Goal: Information Seeking & Learning: Learn about a topic

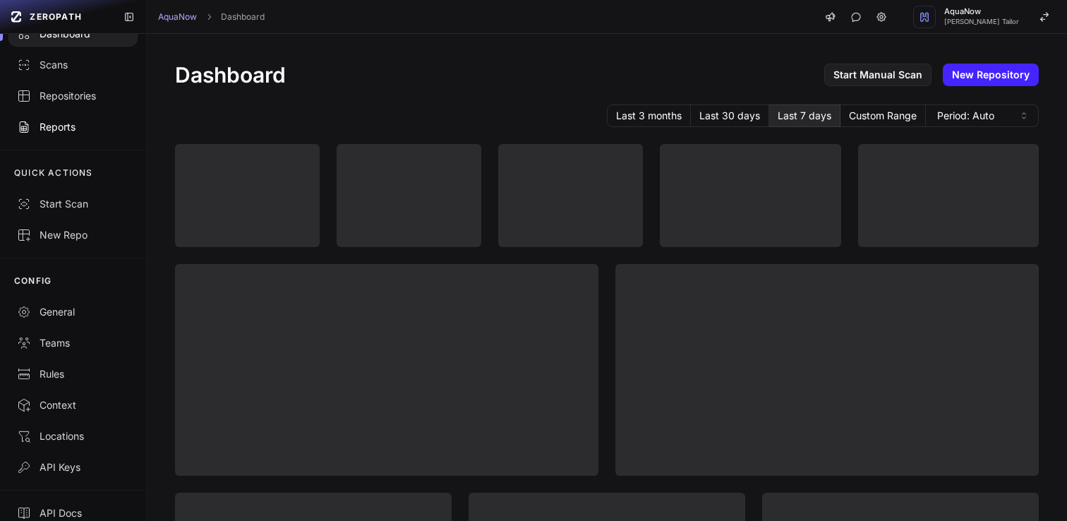
scroll to position [68, 0]
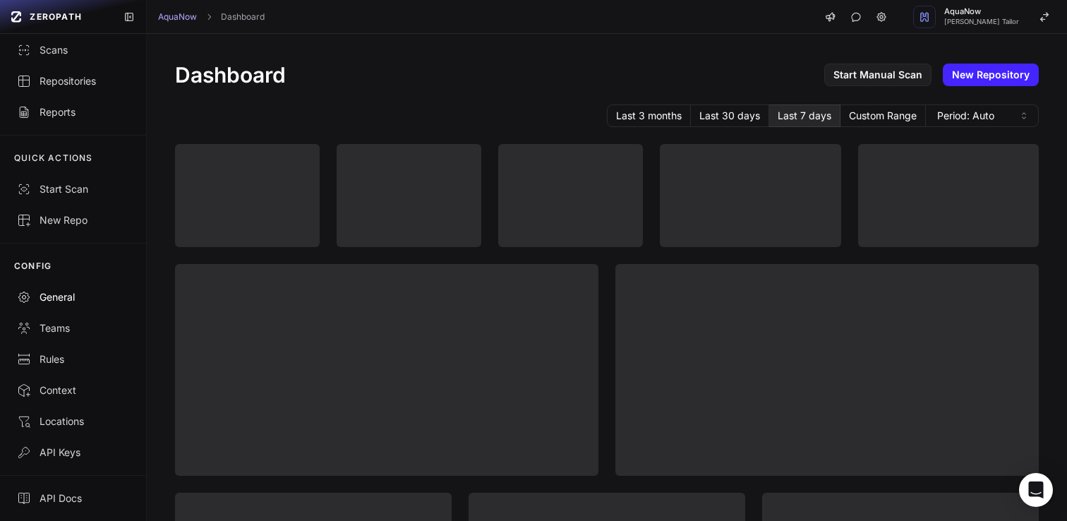
click at [73, 292] on div "General" at bounding box center [73, 297] width 112 height 14
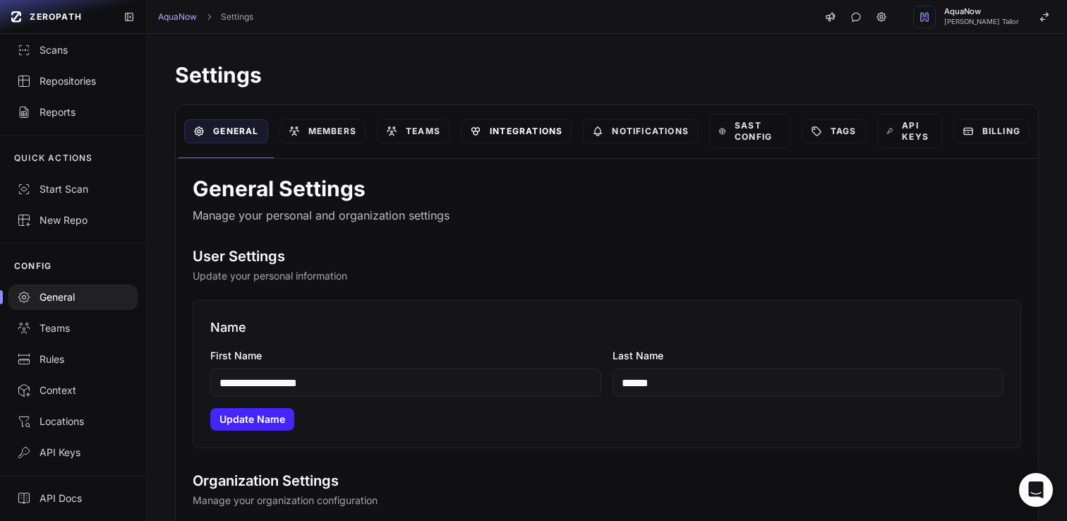
click at [519, 124] on link "Integrations" at bounding box center [516, 131] width 111 height 24
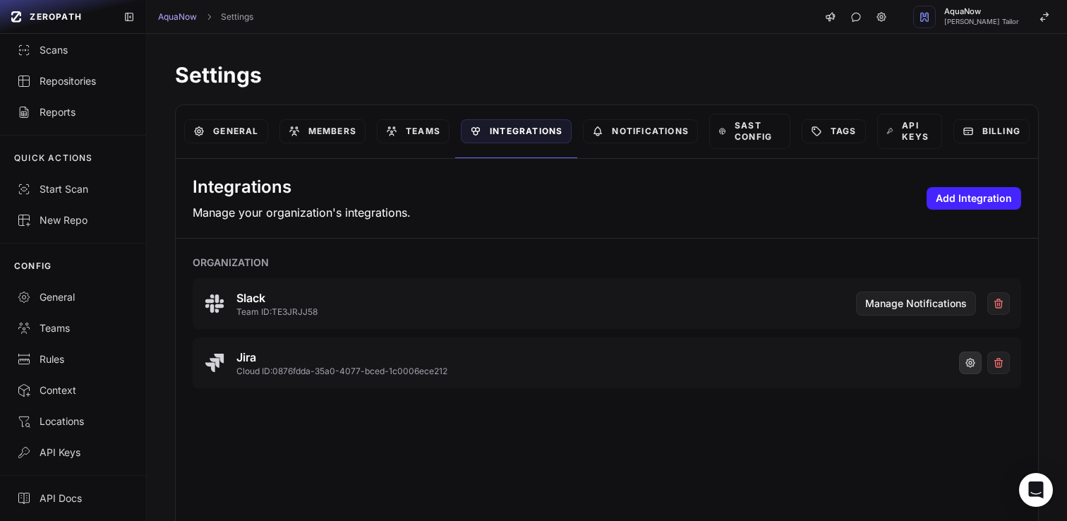
click at [959, 361] on button "button" at bounding box center [970, 362] width 23 height 23
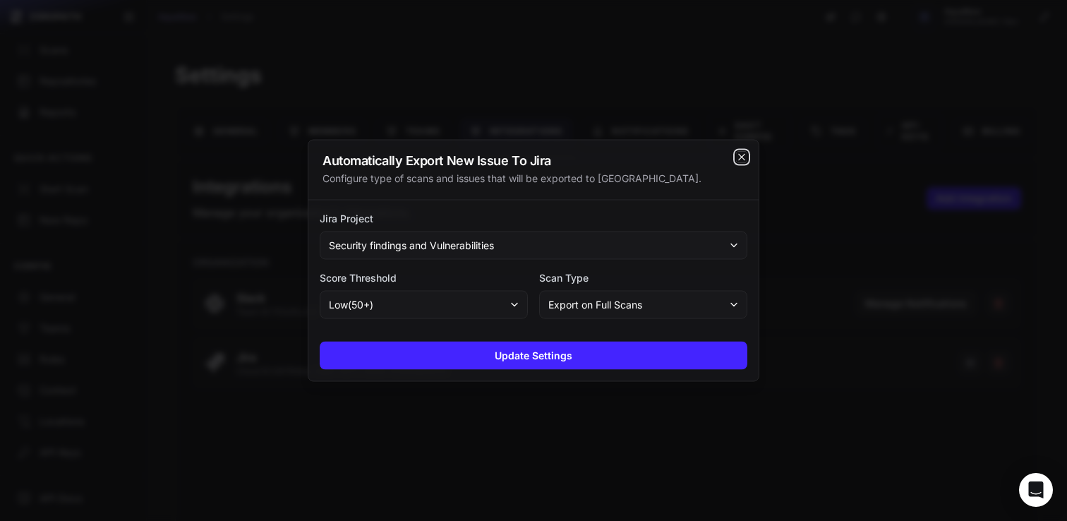
click at [744, 161] on icon "cross 2," at bounding box center [741, 157] width 11 height 11
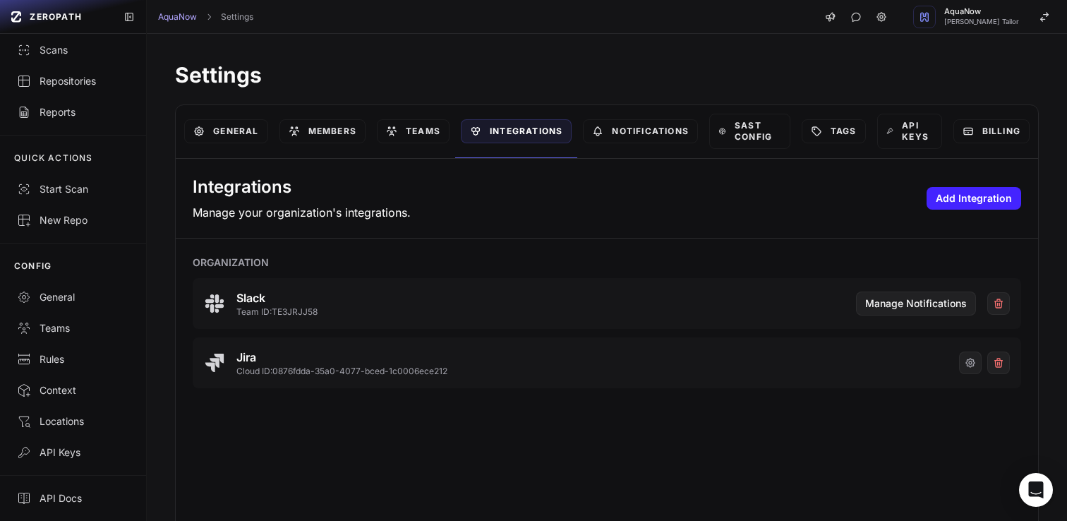
click at [483, 37] on div "Settings General Members Teams Integrations Notifications SAST Config Tags API …" at bounding box center [607, 276] width 920 height 484
click at [71, 78] on div "Repositories" at bounding box center [73, 81] width 112 height 14
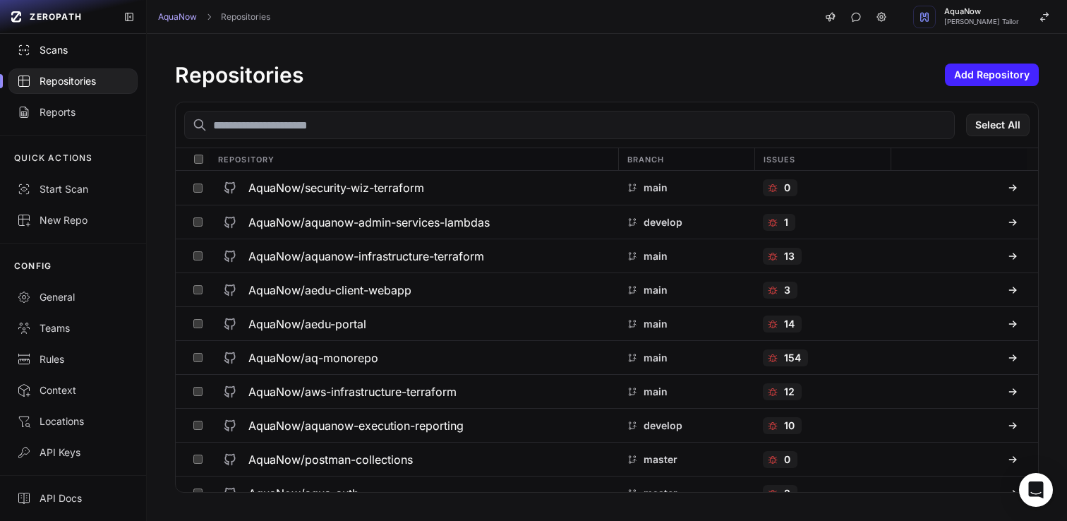
click at [67, 56] on div "Scans" at bounding box center [73, 50] width 112 height 14
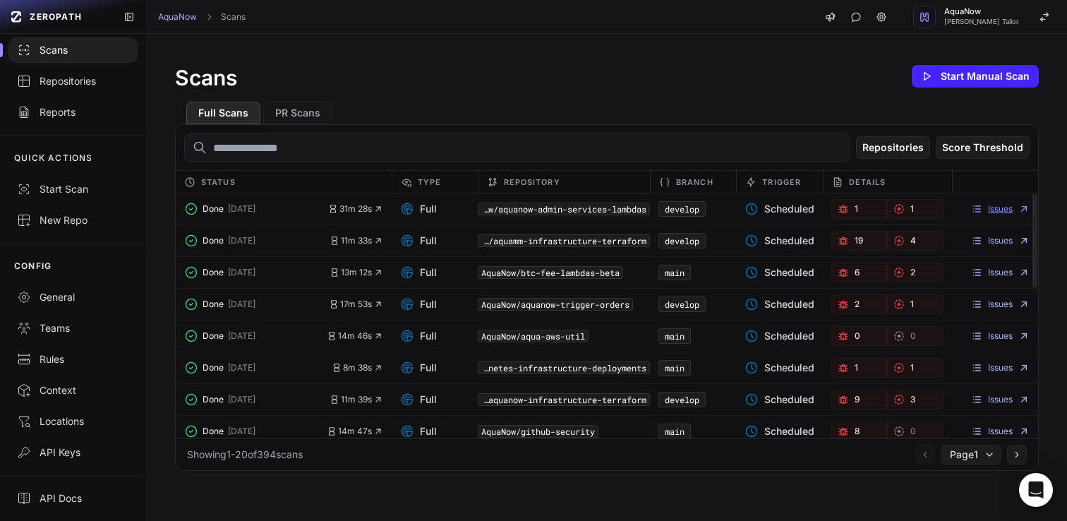
click at [985, 206] on link "Issues" at bounding box center [1000, 208] width 59 height 11
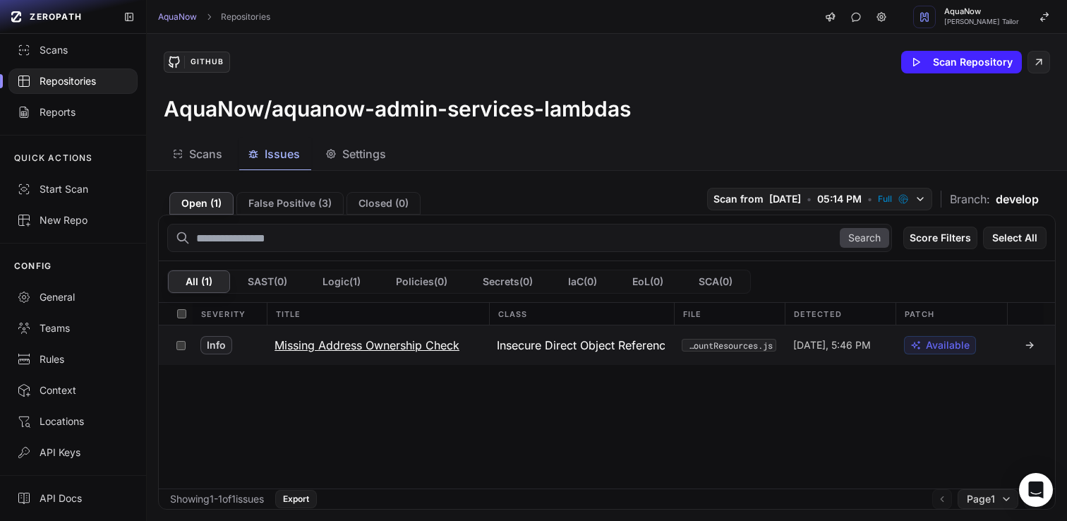
click at [307, 354] on button "Missing Address Ownership Check" at bounding box center [377, 345] width 222 height 40
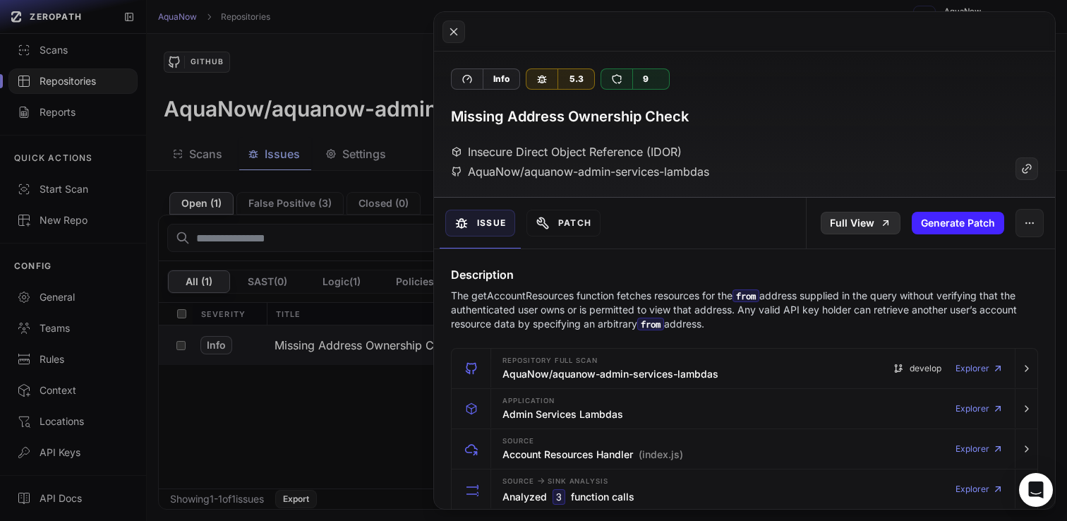
click at [880, 222] on icon at bounding box center [885, 222] width 11 height 11
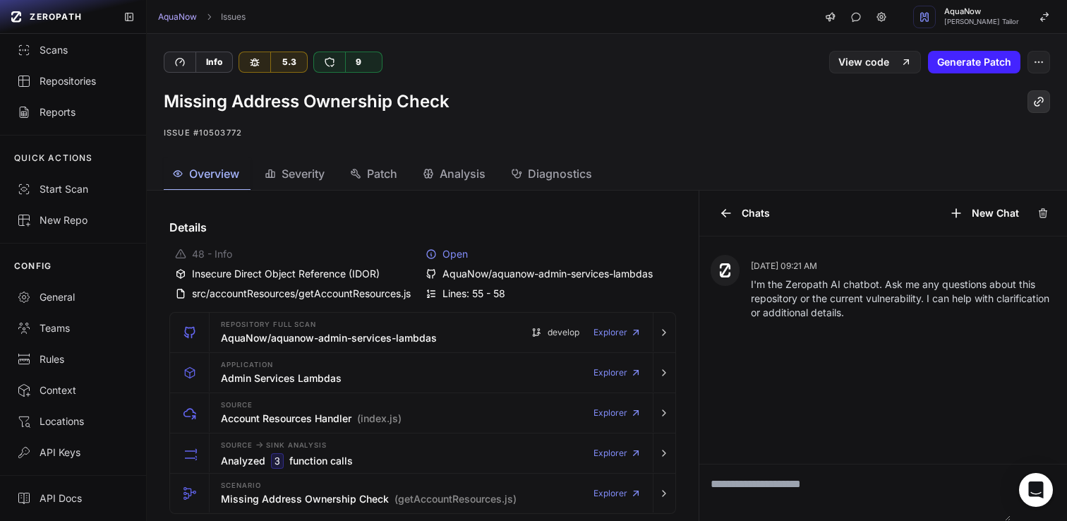
click at [1032, 104] on icon at bounding box center [1038, 101] width 13 height 17
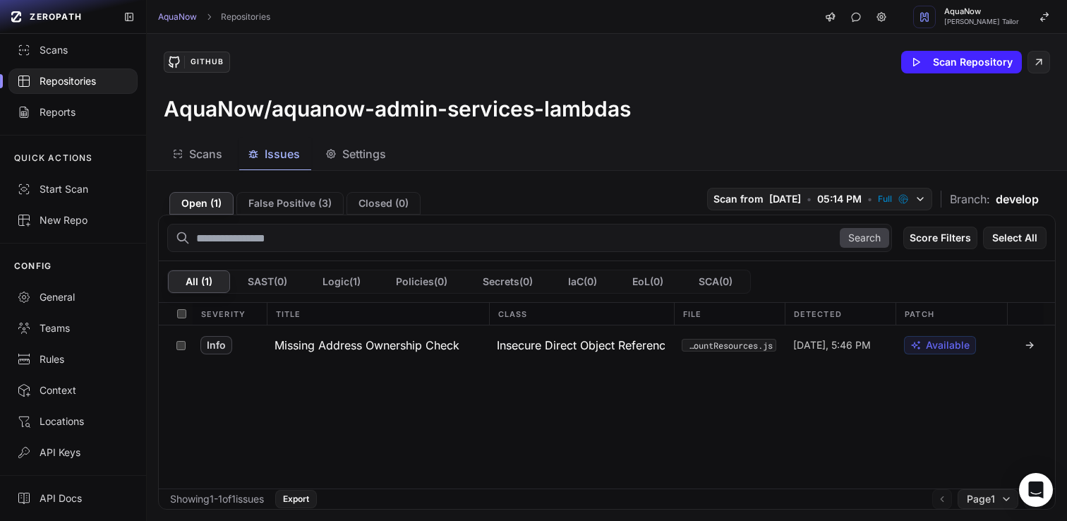
click at [480, 31] on div "AquaNow Repositories AquaNow Dhaval Hemantkumar Tailor" at bounding box center [607, 17] width 920 height 34
click at [63, 55] on div "Scans" at bounding box center [73, 50] width 112 height 14
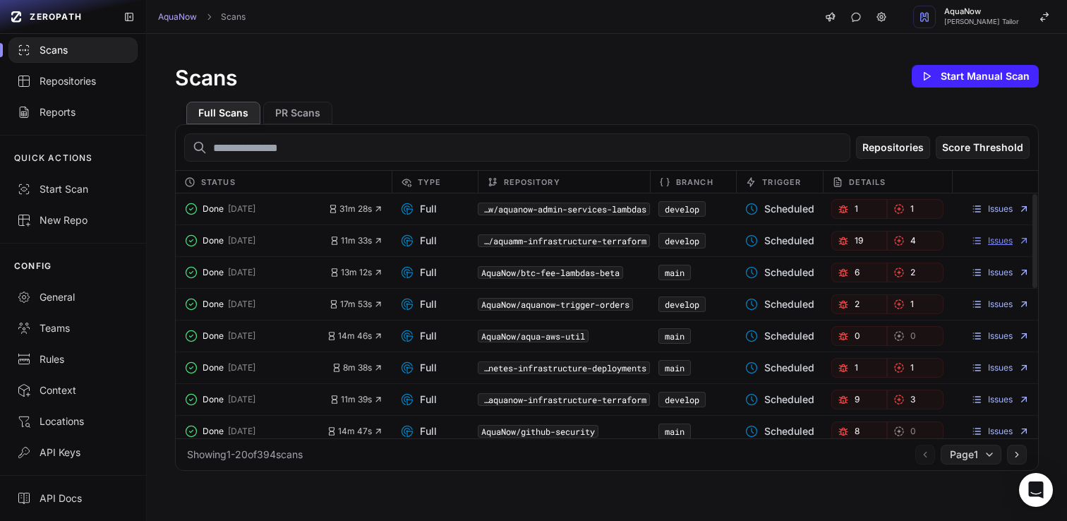
click at [979, 244] on link "Issues" at bounding box center [1000, 240] width 59 height 11
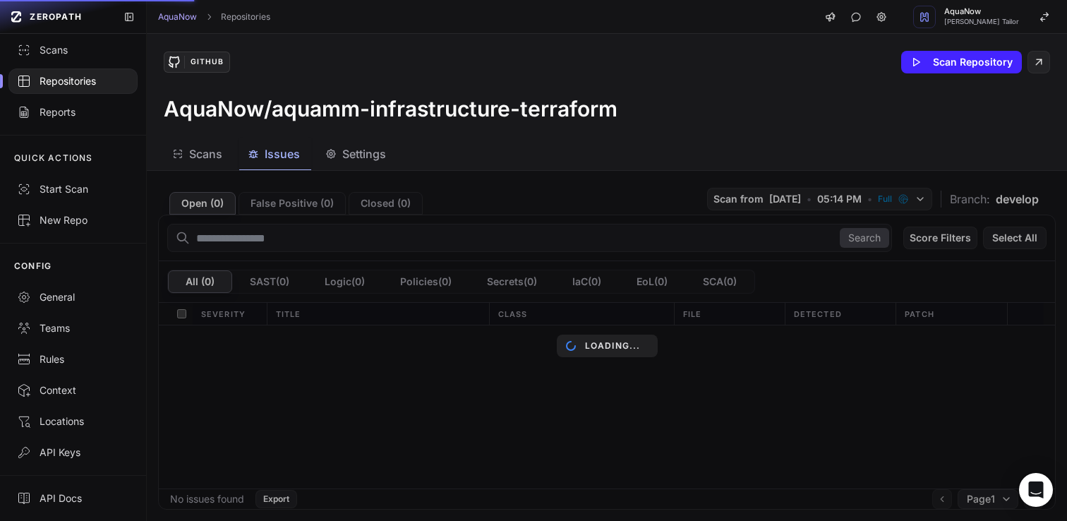
click at [493, 56] on div "GitHub Scan Repository" at bounding box center [607, 62] width 886 height 23
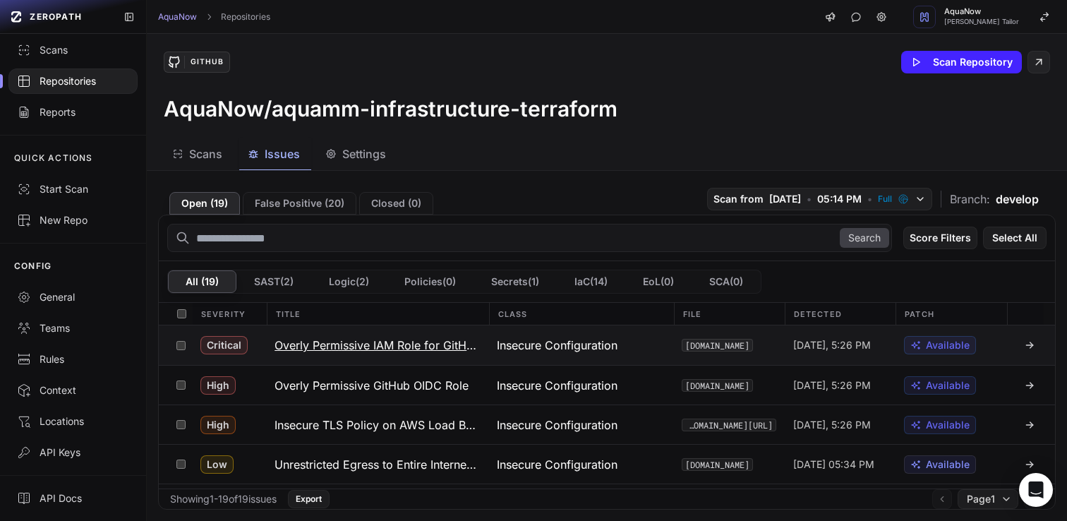
click at [344, 348] on h3 "Overly Permissive IAM Role for GitHub OIDC" at bounding box center [377, 345] width 205 height 17
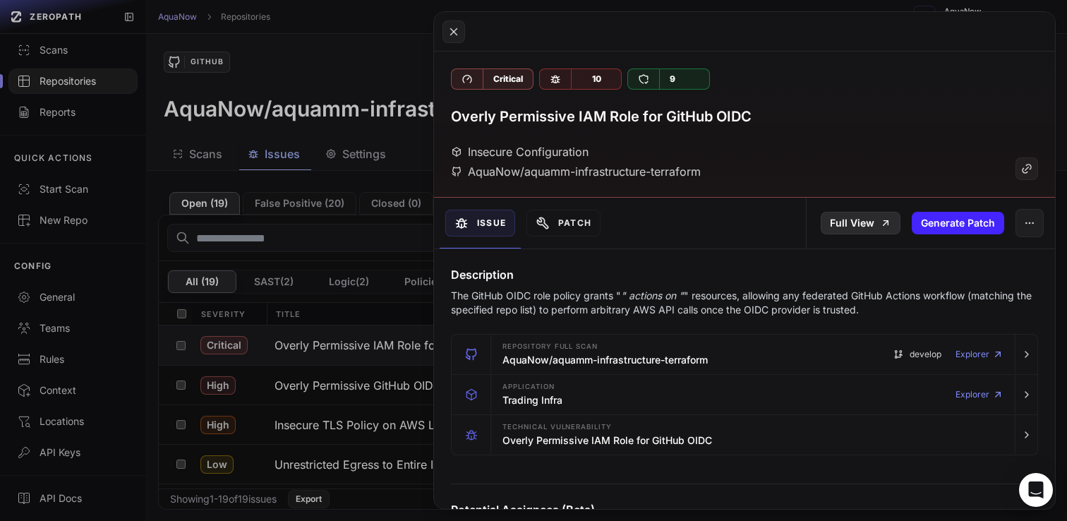
click at [858, 222] on link "Full View" at bounding box center [861, 223] width 80 height 23
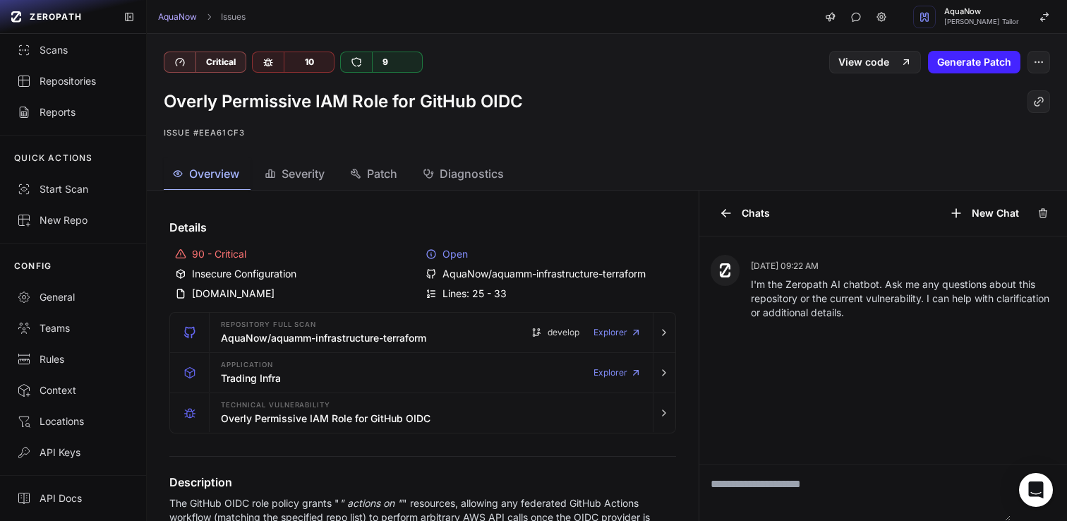
click at [495, 13] on div "AquaNow Issues AquaNow Dhaval Hemantkumar Tailor" at bounding box center [607, 17] width 920 height 34
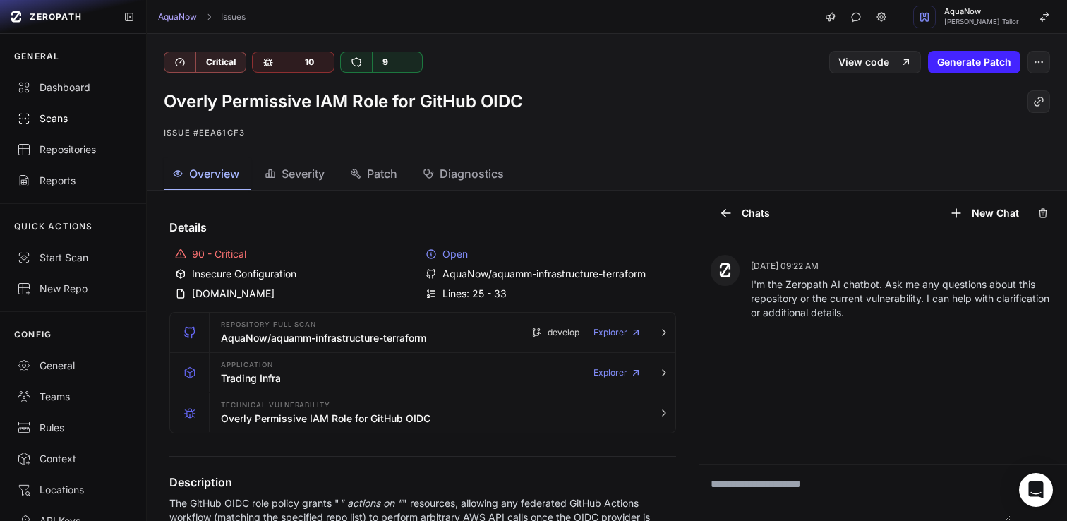
click at [47, 114] on div "Scans" at bounding box center [73, 118] width 112 height 14
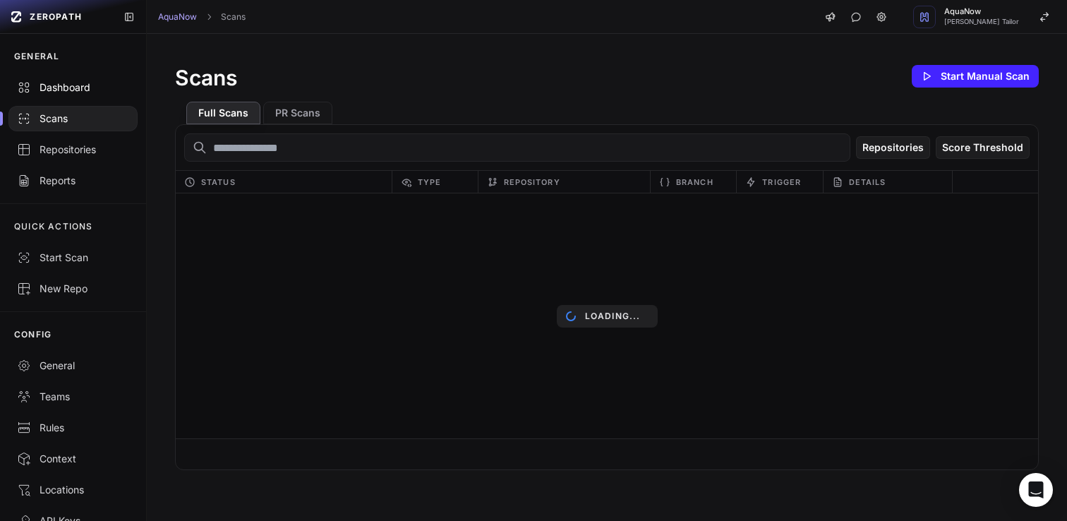
click at [67, 89] on div "Dashboard" at bounding box center [73, 87] width 112 height 14
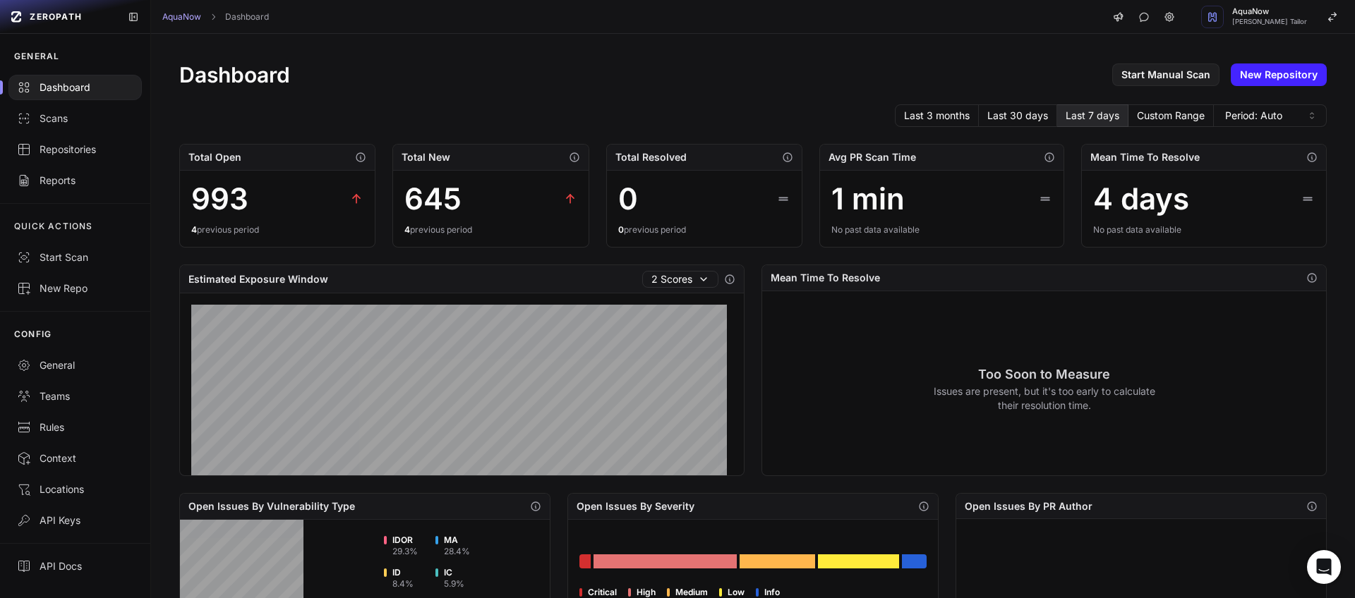
click at [560, 18] on div "AquaNow Dashboard AquaNow [PERSON_NAME] Tailor" at bounding box center [753, 17] width 1204 height 34
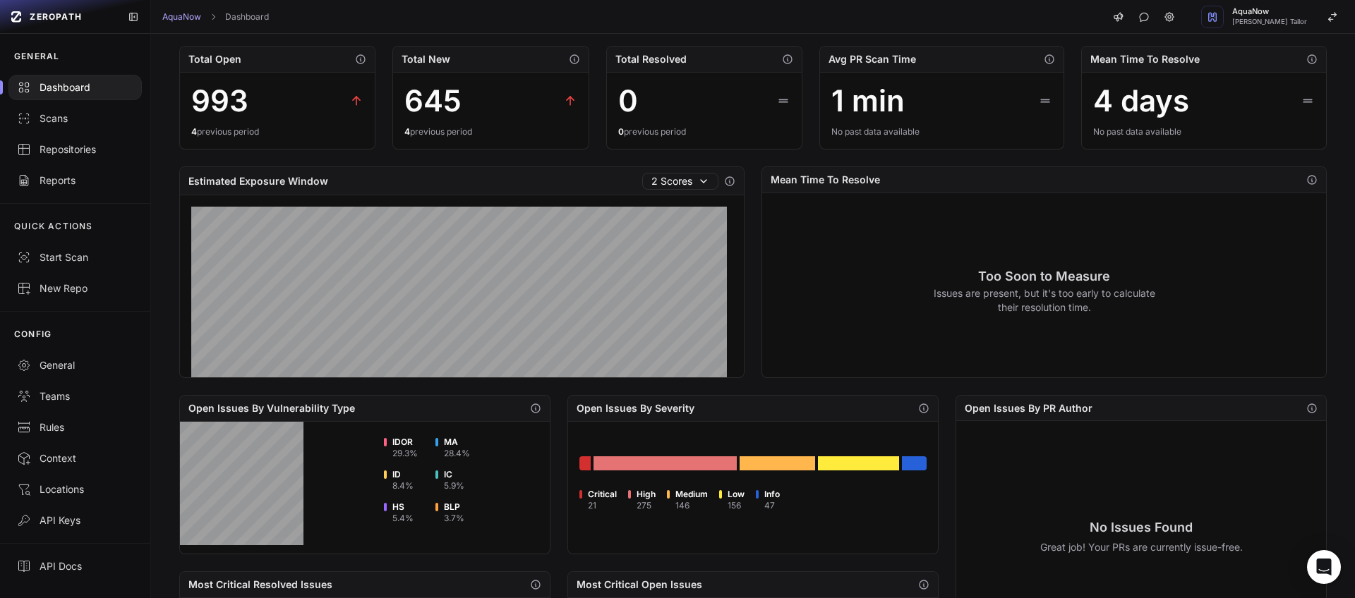
scroll to position [452, 0]
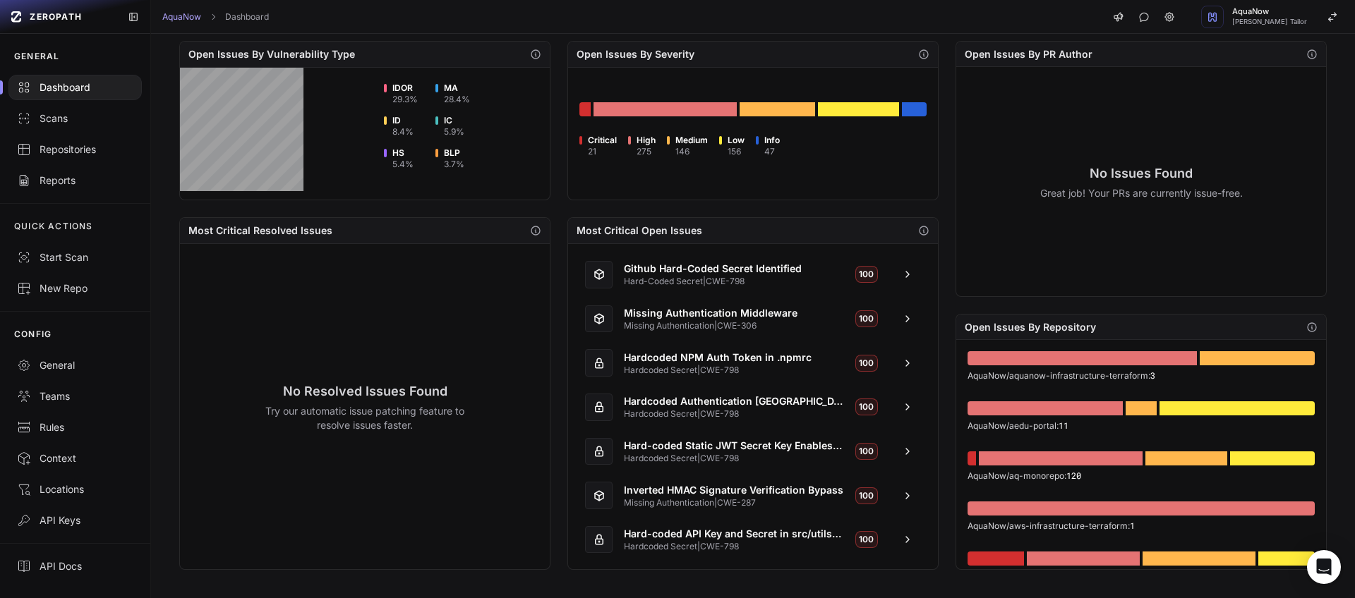
click at [557, 286] on div "Most Critical Resolved Issues No Resolved Issues Found Try our automatic issue …" at bounding box center [558, 393] width 759 height 353
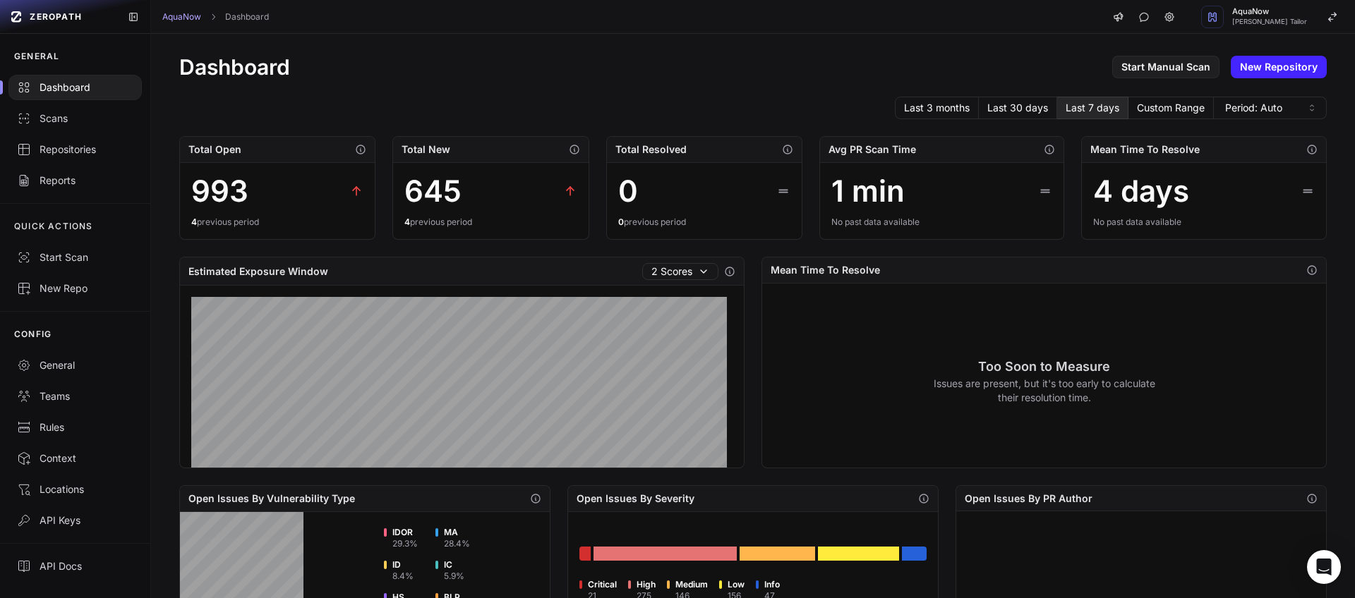
scroll to position [0, 0]
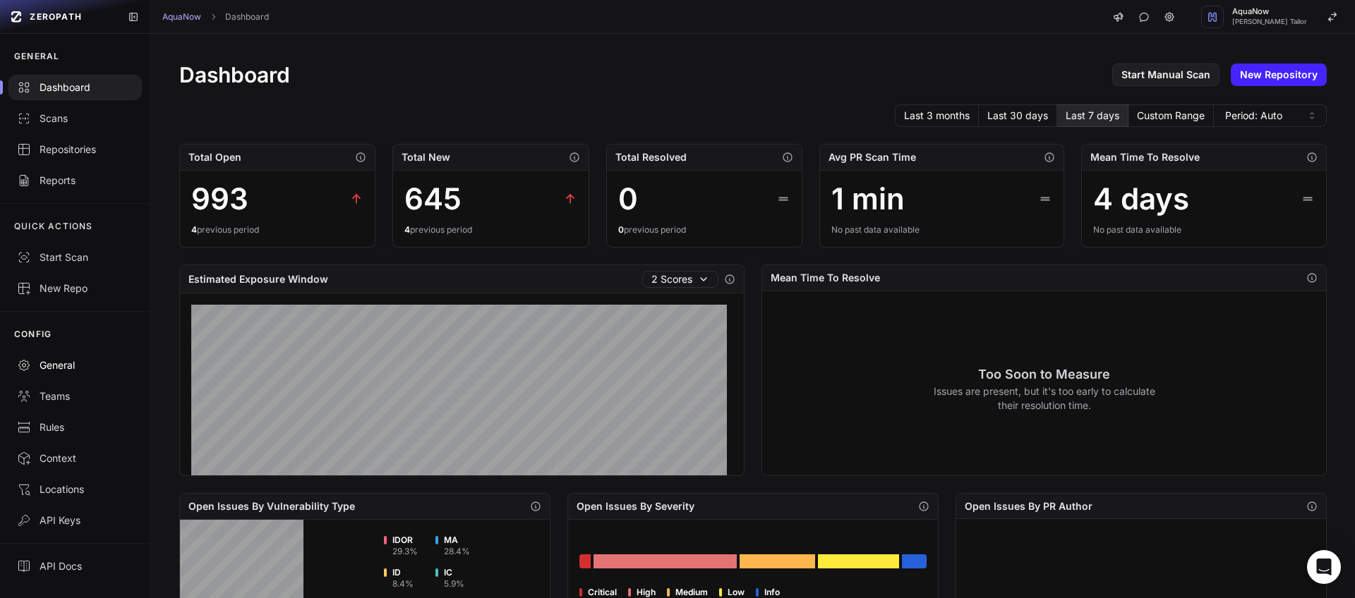
click at [71, 360] on div "General" at bounding box center [75, 365] width 116 height 14
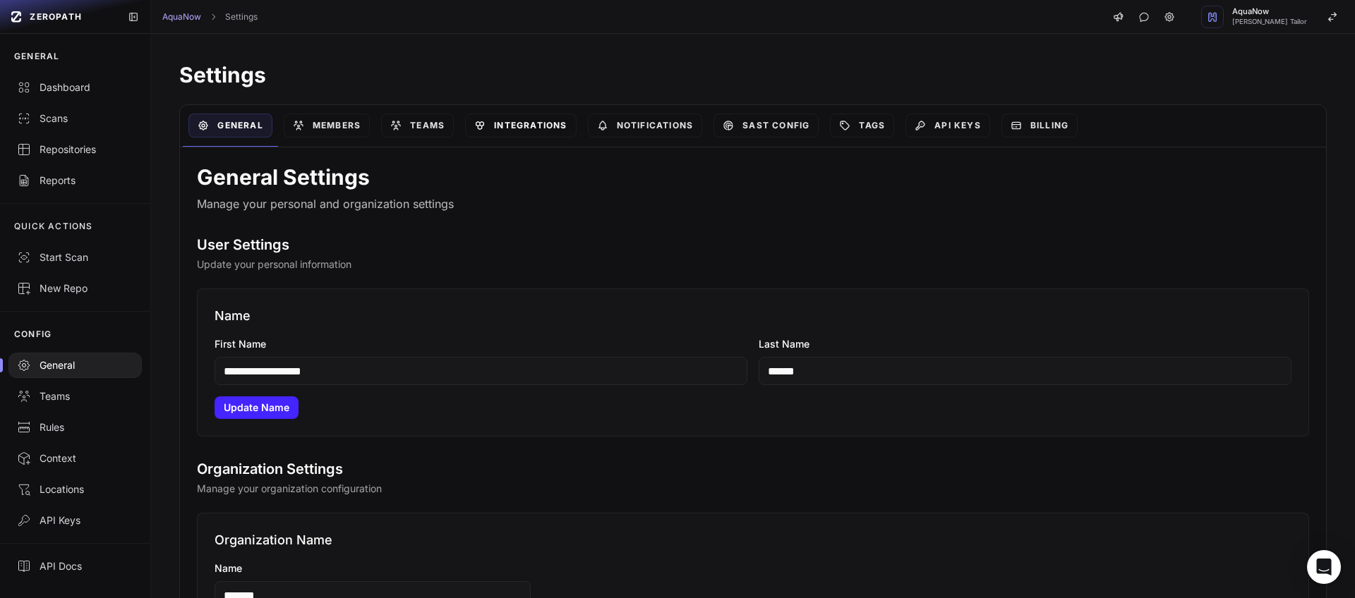
click at [507, 125] on link "Integrations" at bounding box center [520, 126] width 111 height 24
